Goal: Information Seeking & Learning: Find specific fact

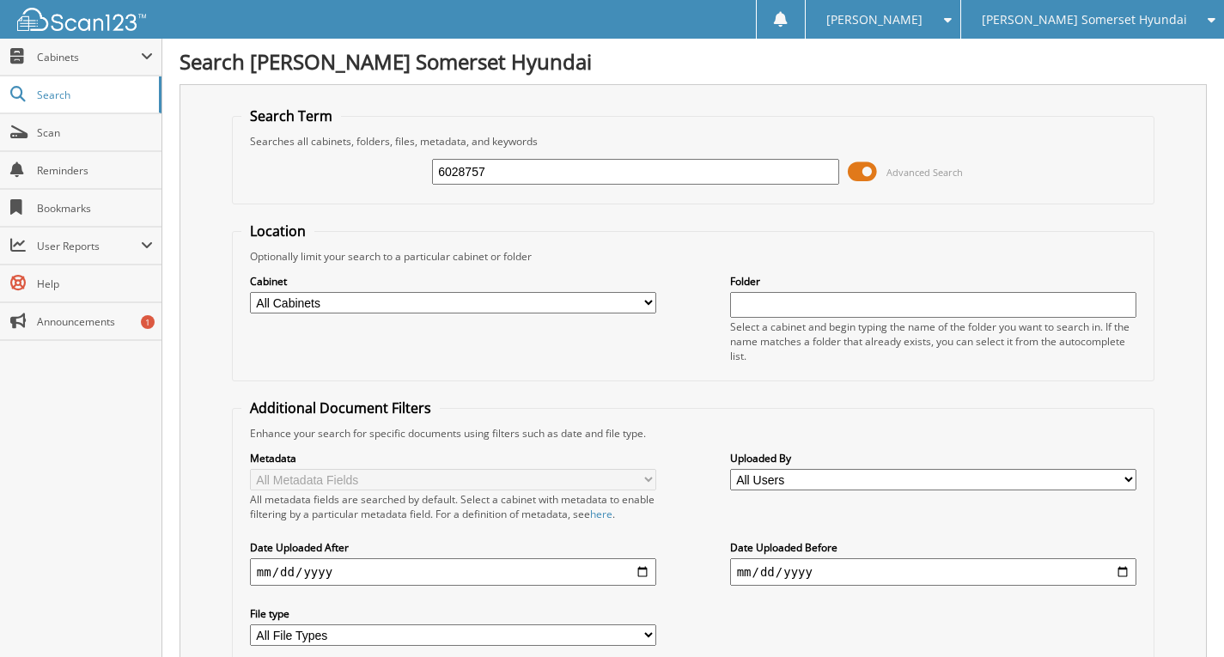
type input "6028757"
click at [1140, 125] on fieldset "Search Term Searches all cabinets, folders, files, metadata, and keywords 60287…" at bounding box center [693, 156] width 923 height 98
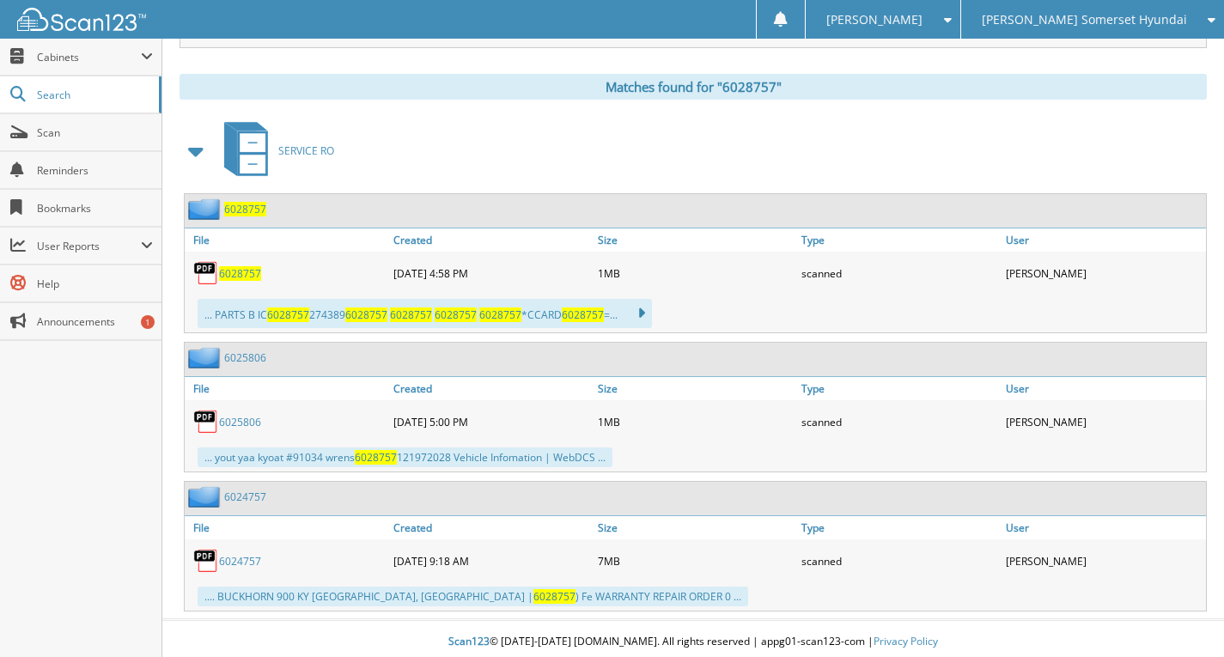
scroll to position [701, 0]
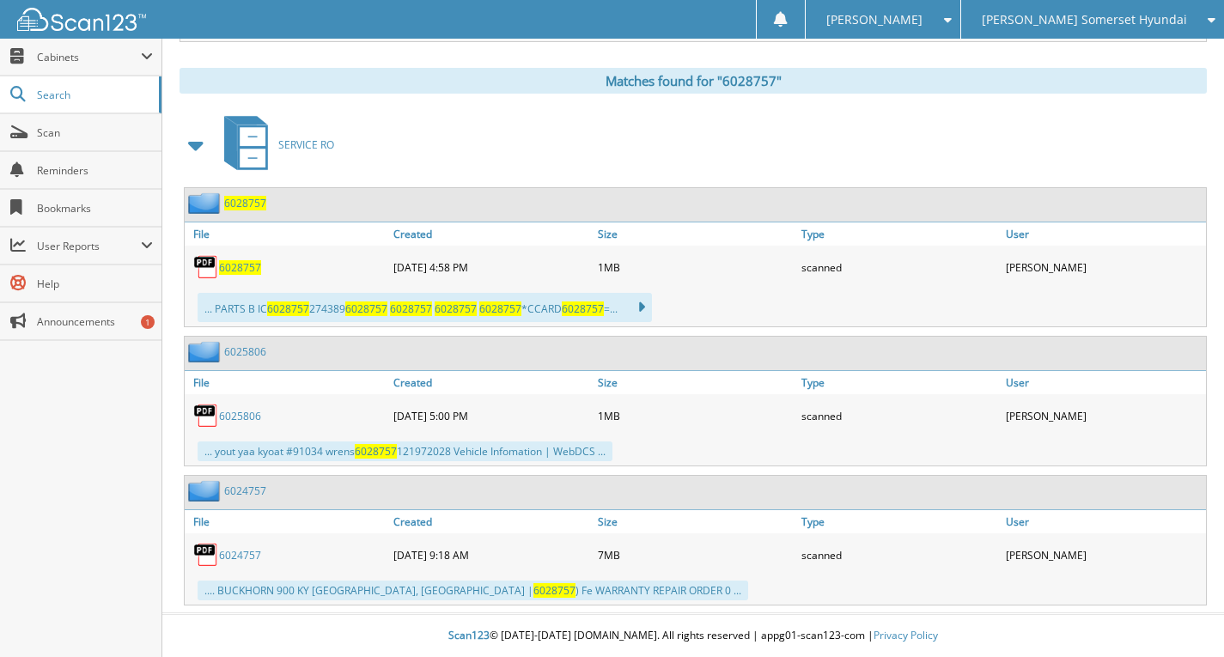
click at [249, 262] on span "6028757" at bounding box center [240, 267] width 42 height 15
click at [30, 90] on link "Search" at bounding box center [81, 94] width 162 height 37
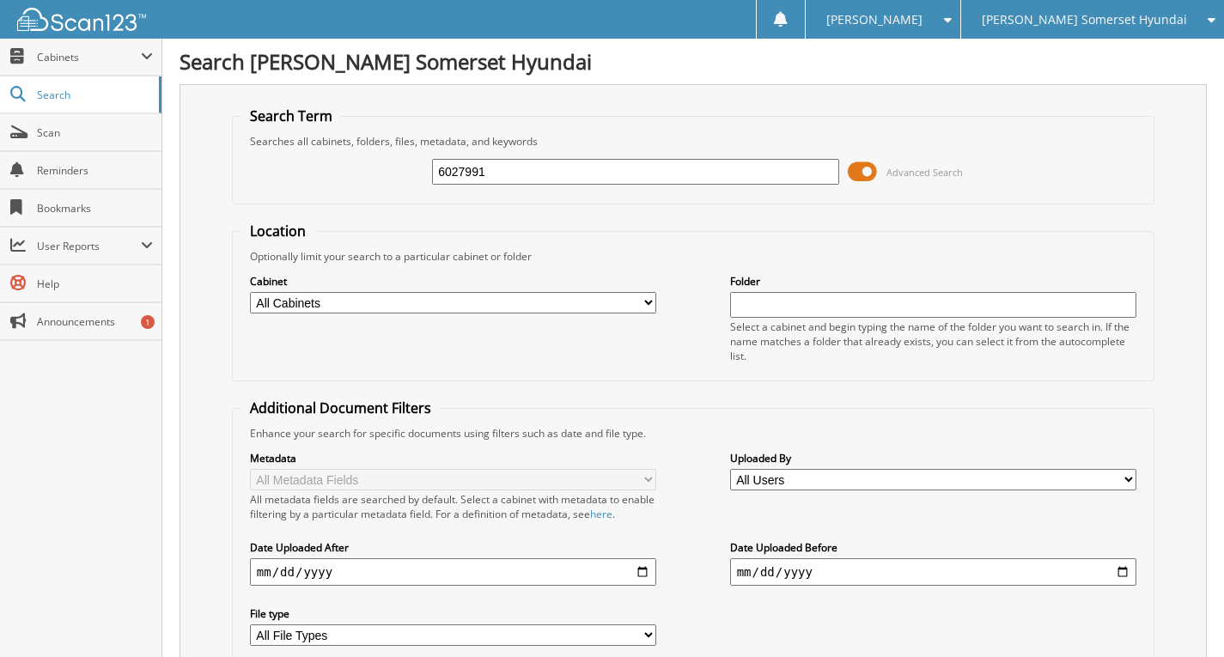
type input "6027991"
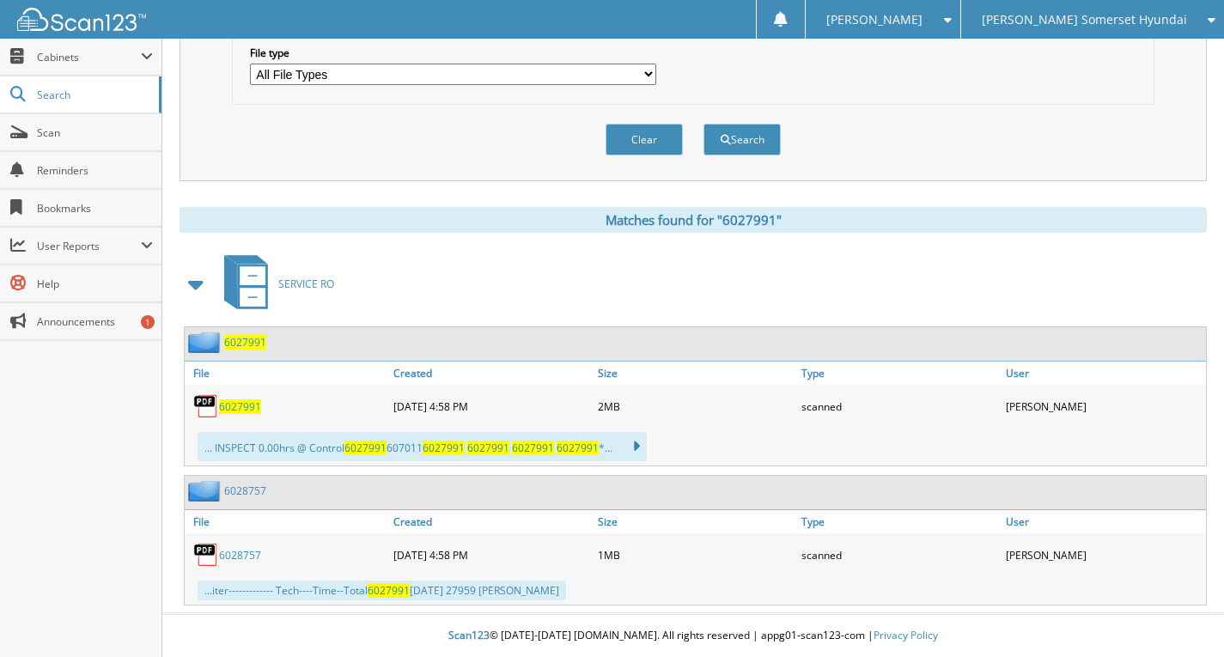
click at [246, 406] on span "6027991" at bounding box center [240, 407] width 42 height 15
